Goal: Task Accomplishment & Management: Manage account settings

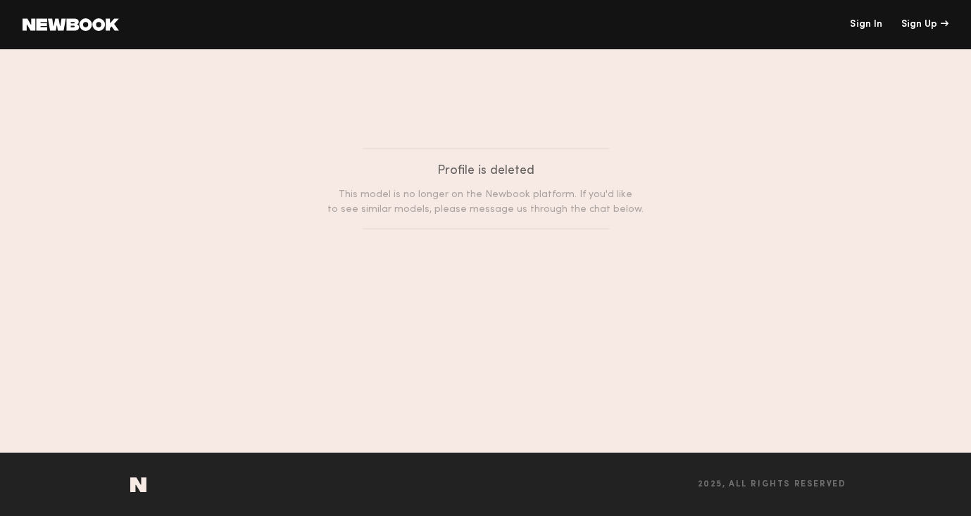
click at [87, 23] on link at bounding box center [71, 24] width 96 height 13
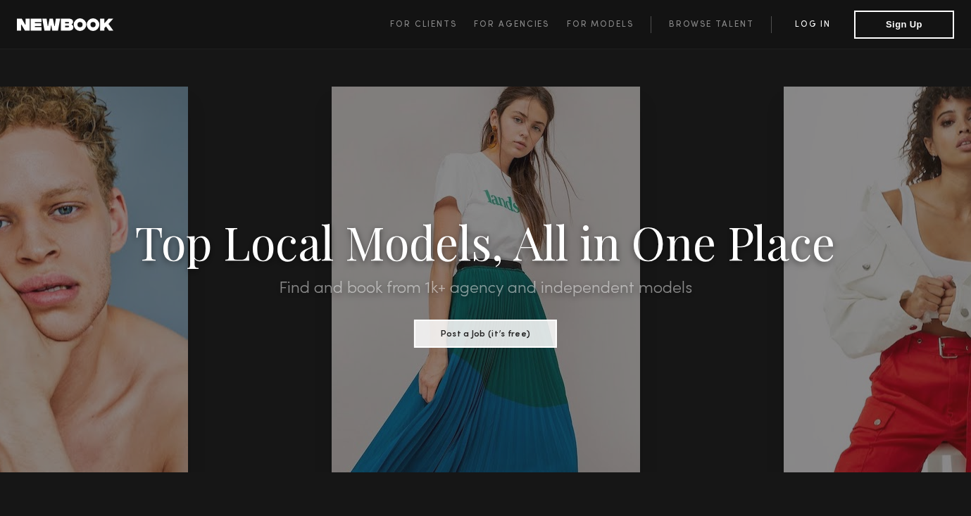
click at [814, 24] on link "Log in" at bounding box center [812, 24] width 83 height 17
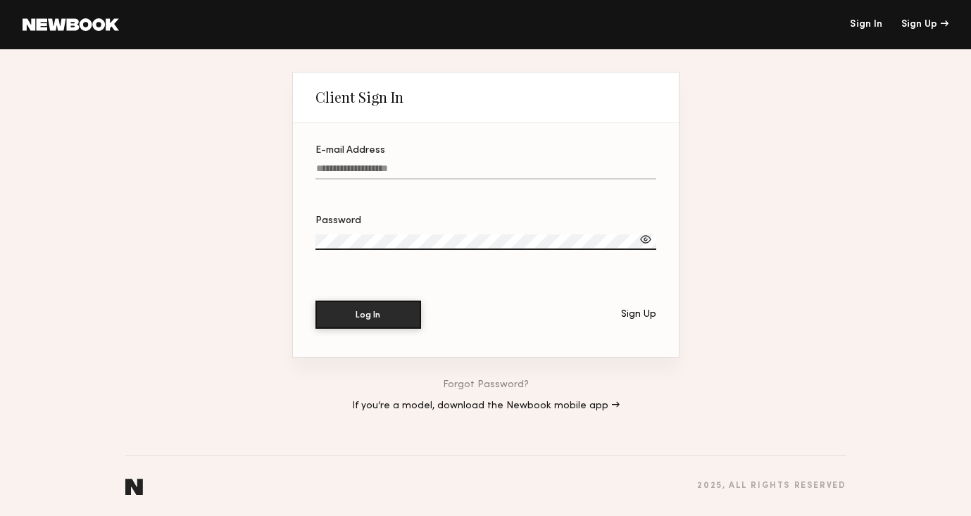
type input "**********"
click at [379, 321] on button "Log In" at bounding box center [368, 314] width 106 height 28
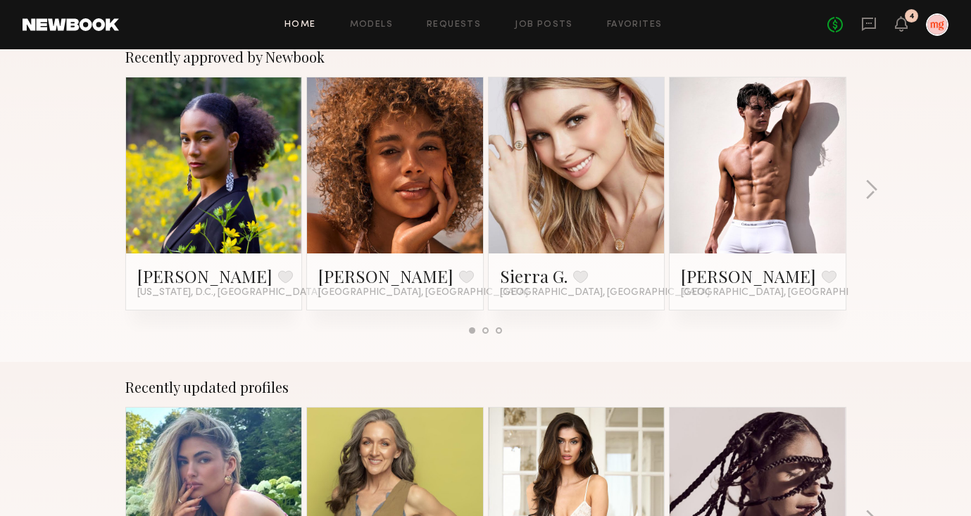
scroll to position [471, 0]
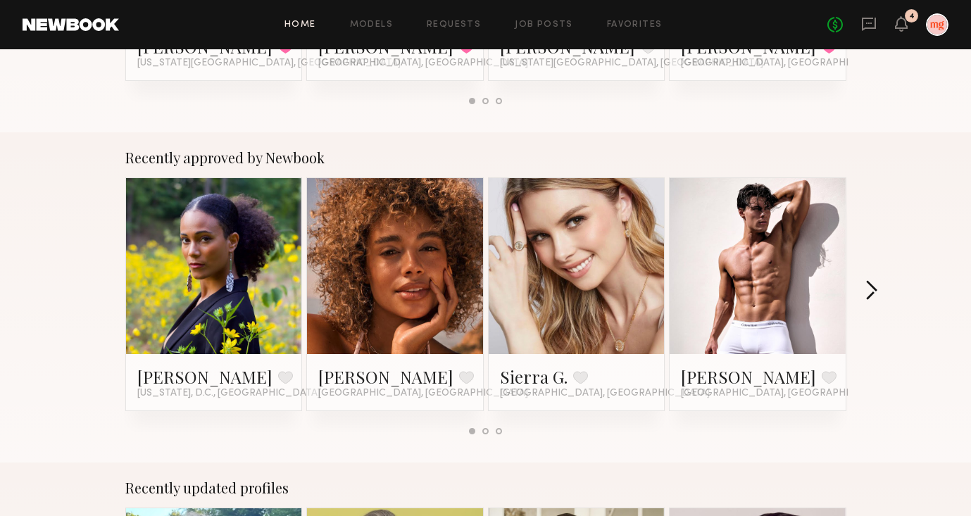
click at [868, 289] on button "button" at bounding box center [871, 291] width 13 height 23
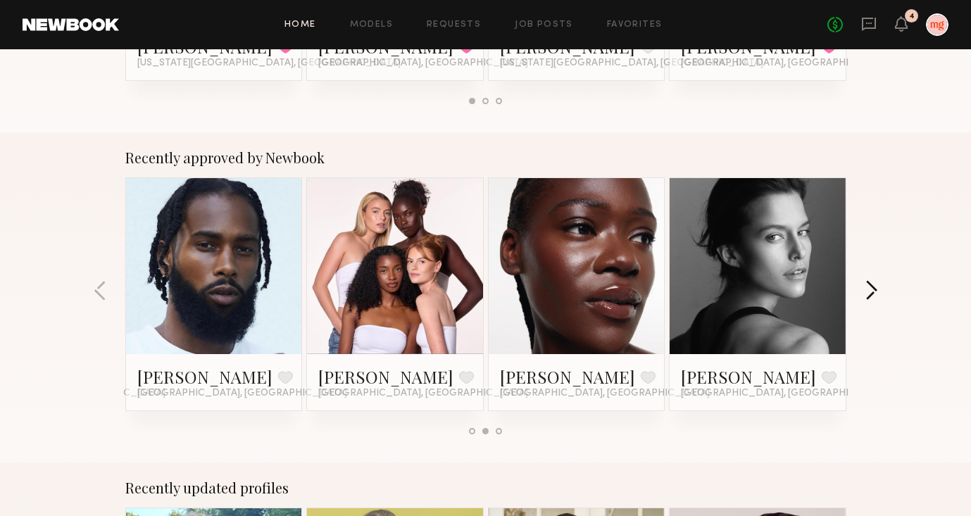
click at [868, 289] on button "button" at bounding box center [871, 291] width 13 height 23
